Goal: Navigation & Orientation: Find specific page/section

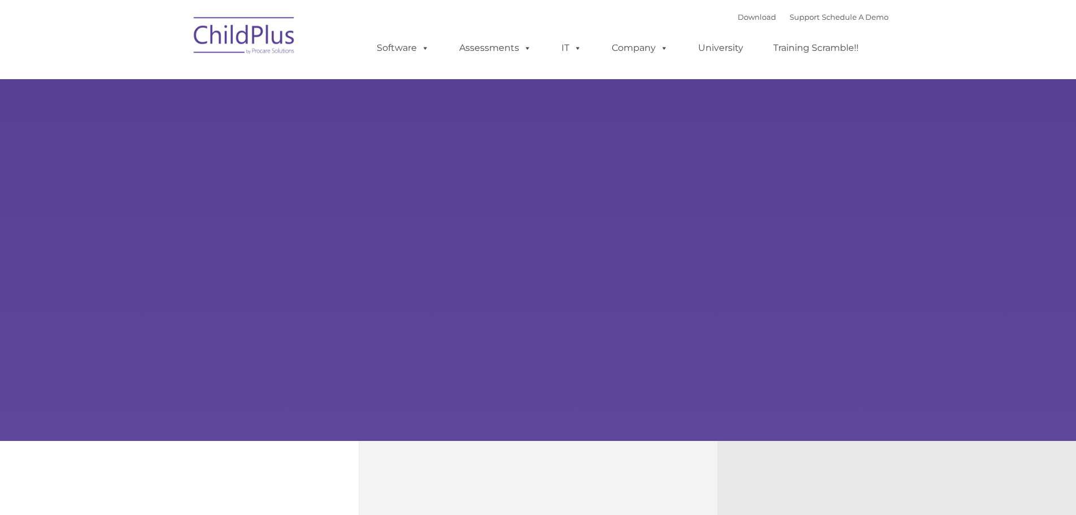
type input ""
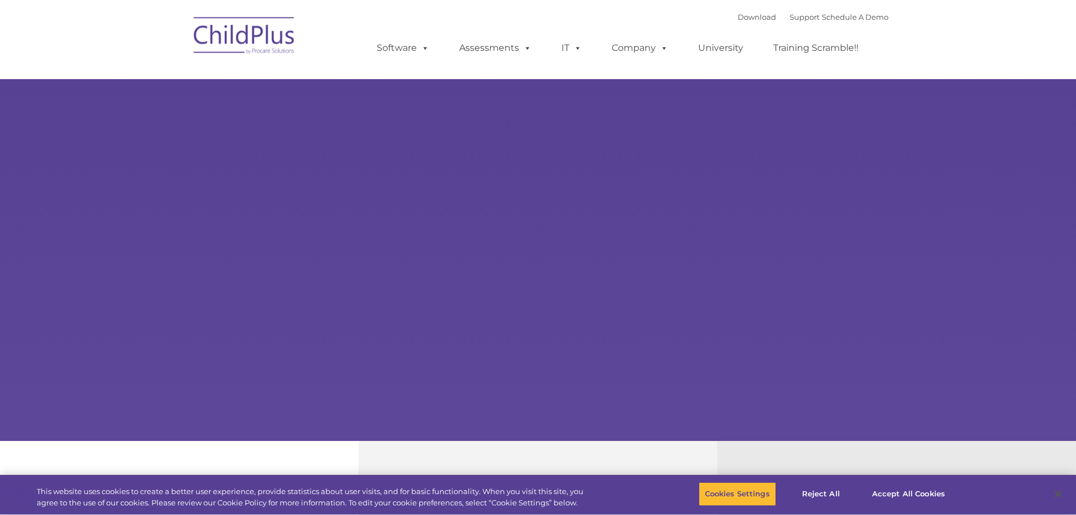
select select "MEDIUM"
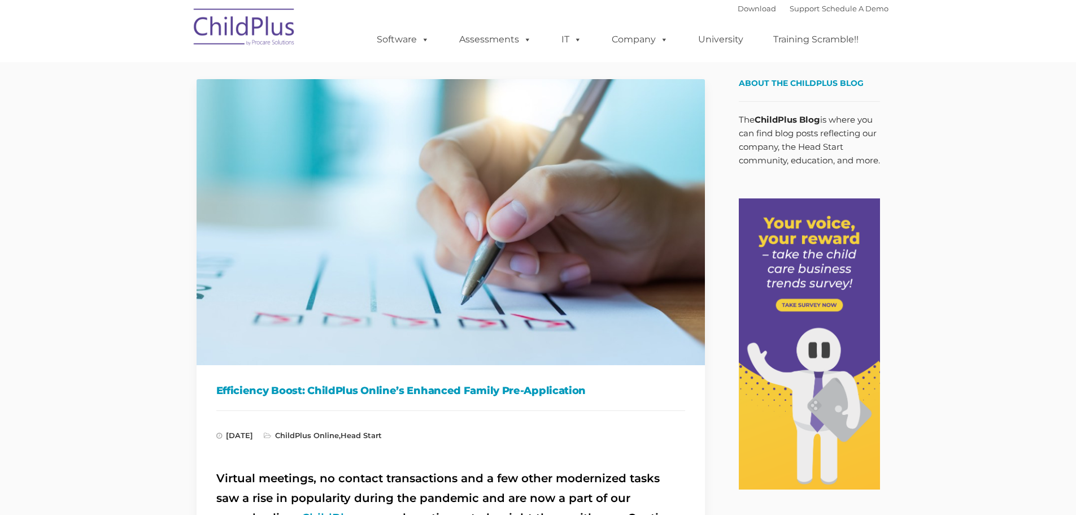
type input ""
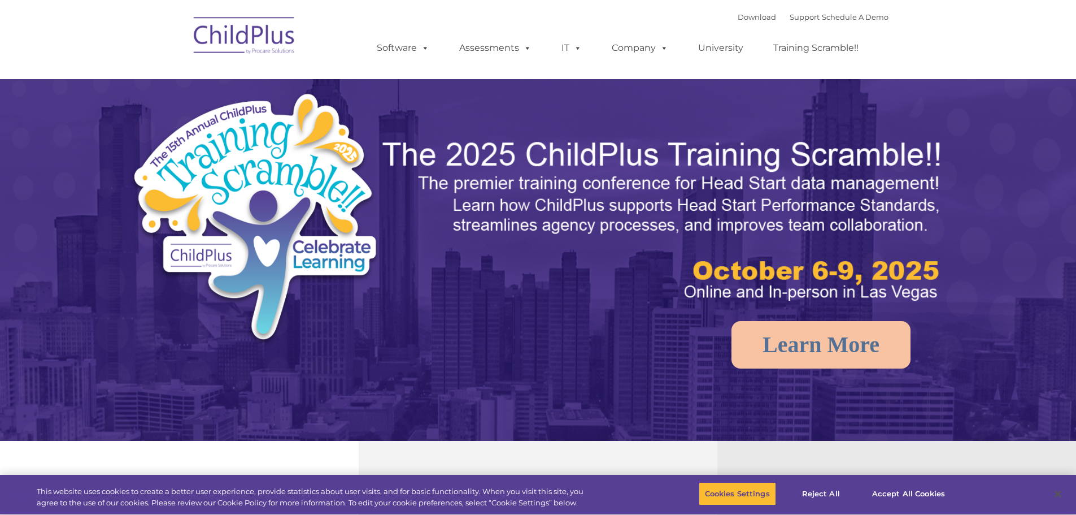
select select "MEDIUM"
